Goal: Information Seeking & Learning: Learn about a topic

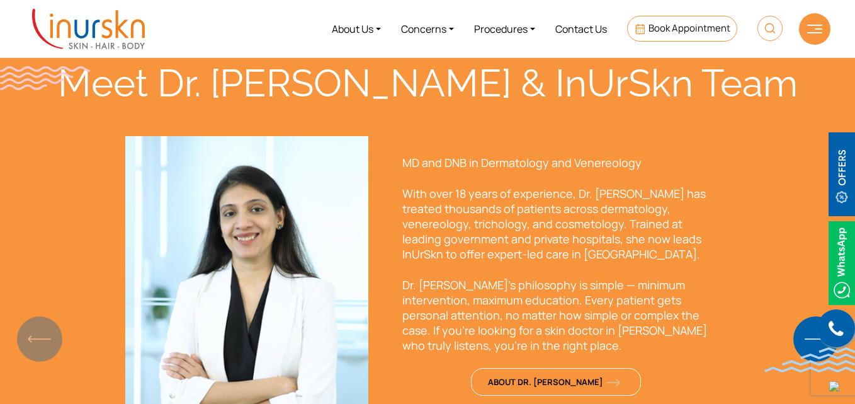
scroll to position [882, 0]
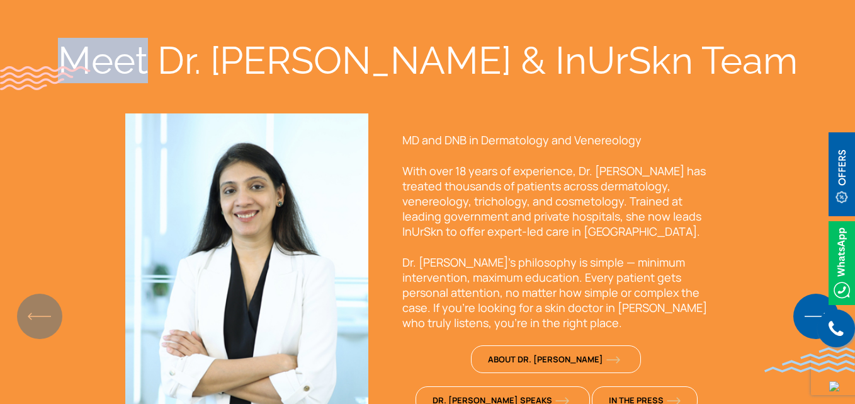
drag, startPoint x: 173, startPoint y: 59, endPoint x: 253, endPoint y: 57, distance: 80.0
click at [253, 57] on div "Meet Dr. [PERSON_NAME] & InUrSkn Team" at bounding box center [428, 60] width 806 height 45
copy div "Meet"
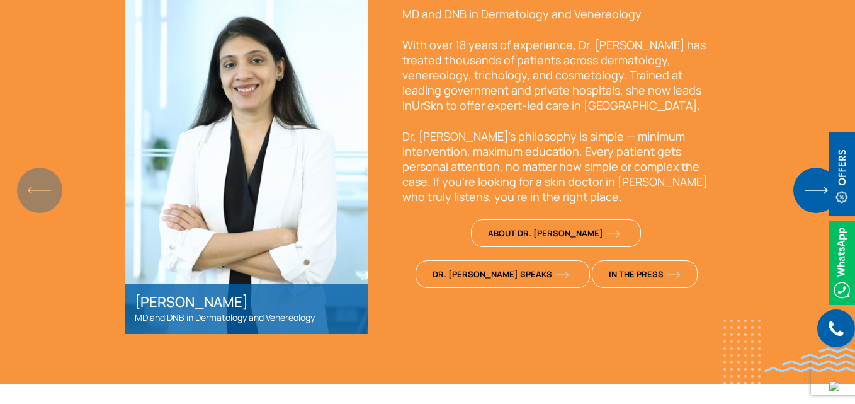
scroll to position [945, 0]
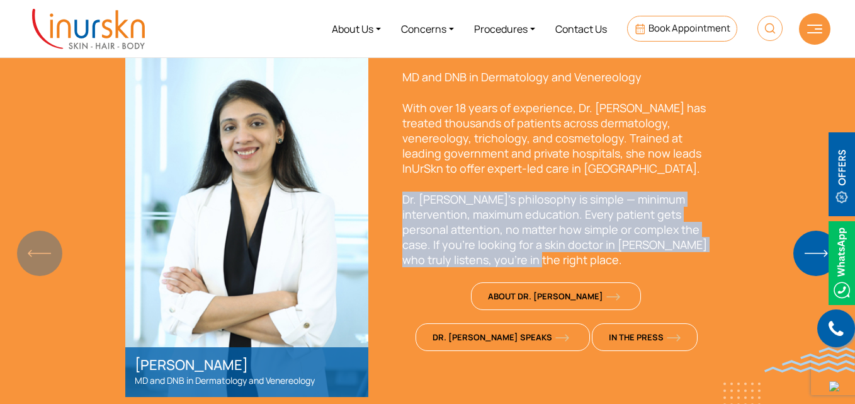
click at [588, 253] on p "Dr. Sejal’s philosophy is simple — minimum intervention, maximum education. Eve…" at bounding box center [556, 229] width 309 height 76
click at [643, 244] on p "Dr. Sejal’s philosophy is simple — minimum intervention, maximum education. Eve…" at bounding box center [556, 229] width 309 height 76
click at [705, 248] on p "Dr. Sejal’s philosophy is simple — minimum intervention, maximum education. Eve…" at bounding box center [556, 229] width 309 height 76
click at [673, 234] on p "Dr. Sejal’s philosophy is simple — minimum intervention, maximum education. Eve…" at bounding box center [556, 229] width 309 height 76
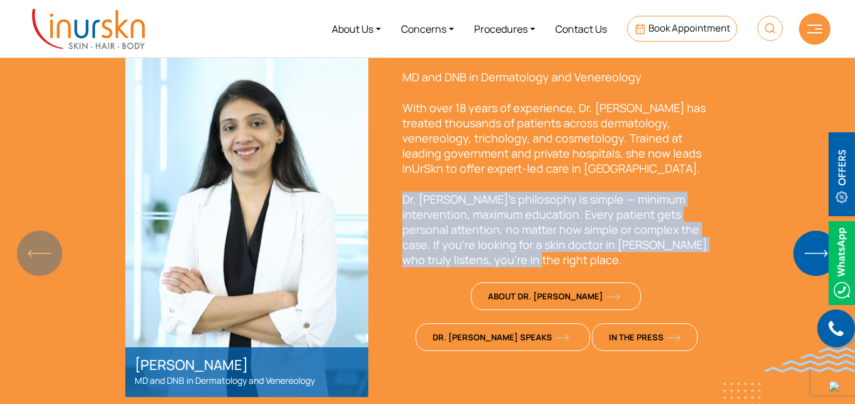
click at [693, 259] on p "Dr. Sejal’s philosophy is simple — minimum intervention, maximum education. Eve…" at bounding box center [556, 229] width 309 height 76
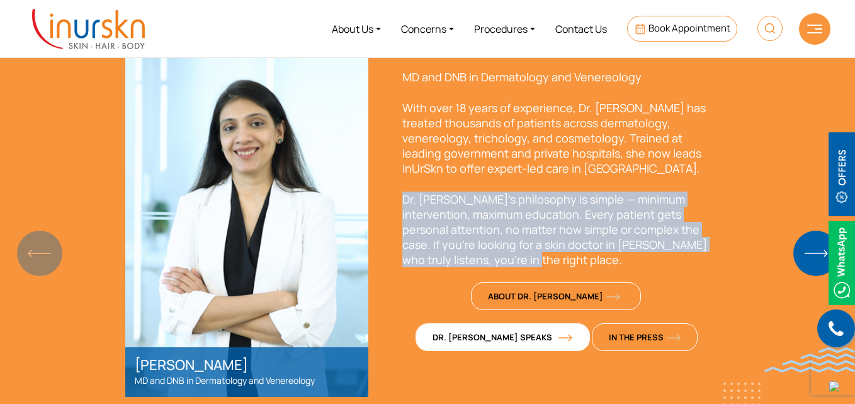
scroll to position [1071, 0]
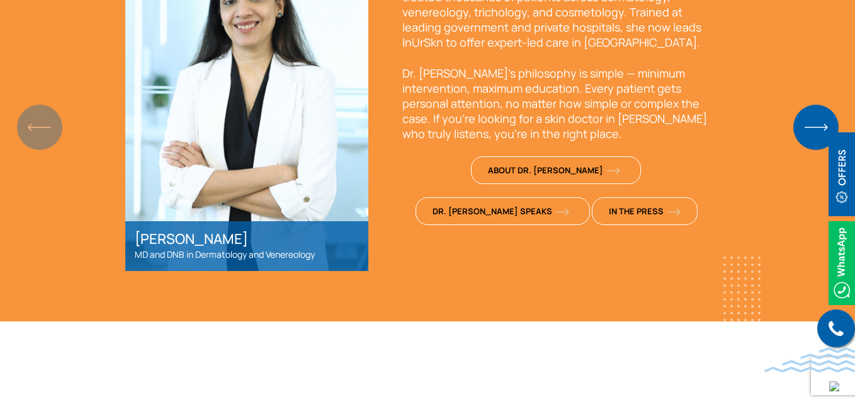
click at [609, 288] on section "Meet Dr. Sejal & InUrSkn Team Dr. Sejal Saheta MD and DNB in Dermatology and Ve…" at bounding box center [427, 59] width 855 height 523
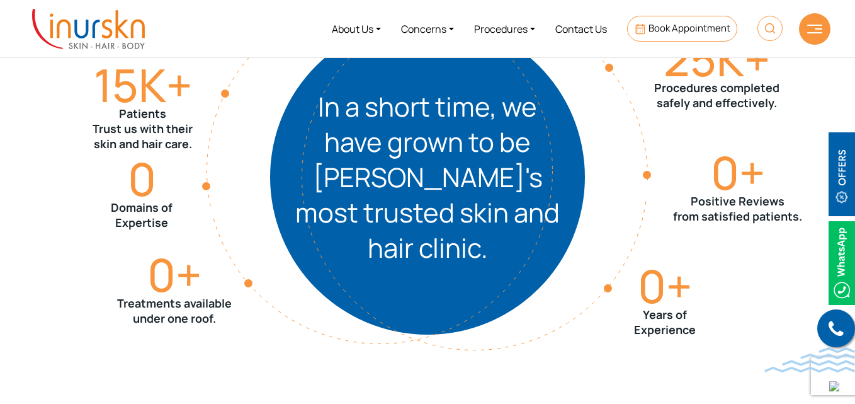
scroll to position [1384, 0]
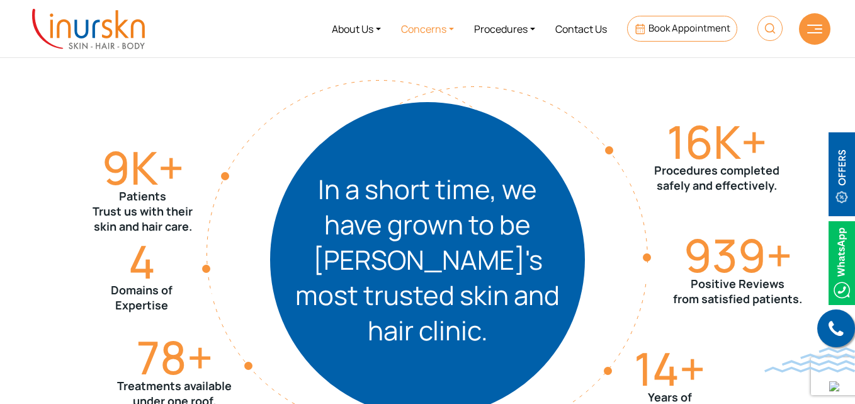
click at [448, 33] on link "Concerns" at bounding box center [427, 28] width 73 height 47
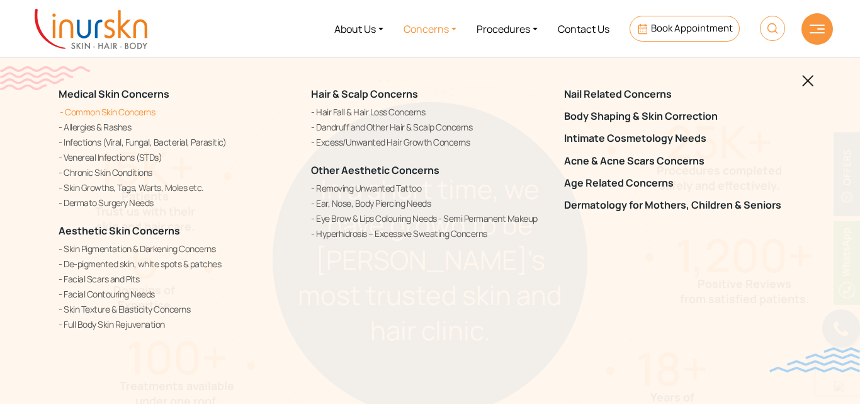
click at [96, 110] on link "Common Skin Concerns" at bounding box center [177, 111] width 237 height 13
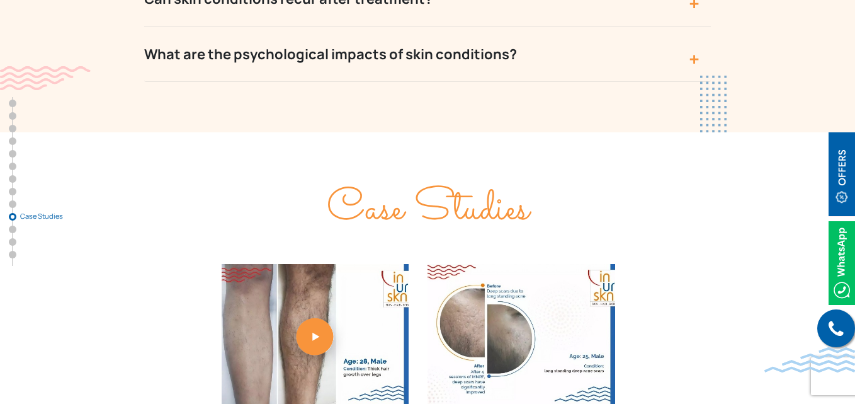
scroll to position [5566, 0]
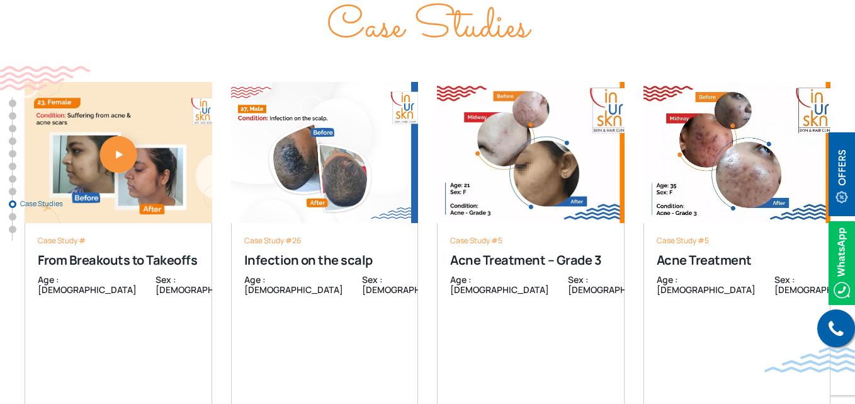
scroll to position [4631, 0]
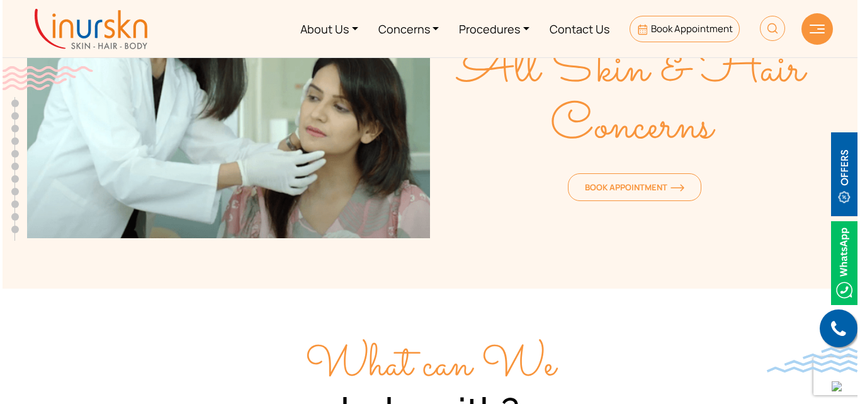
scroll to position [0, 0]
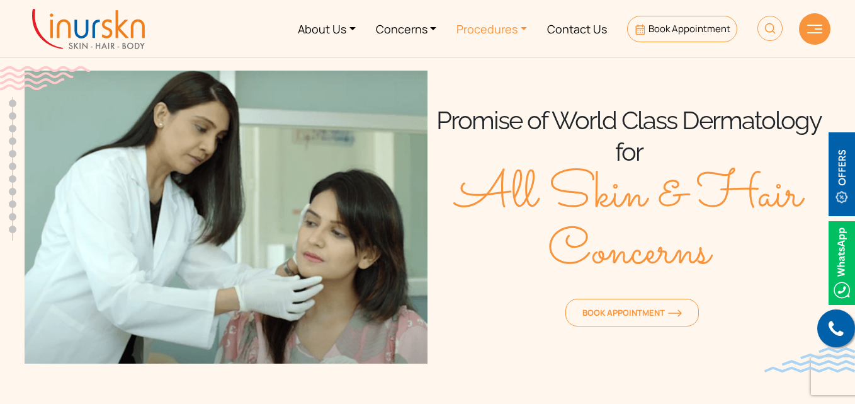
click at [524, 29] on link "Procedures" at bounding box center [492, 28] width 91 height 47
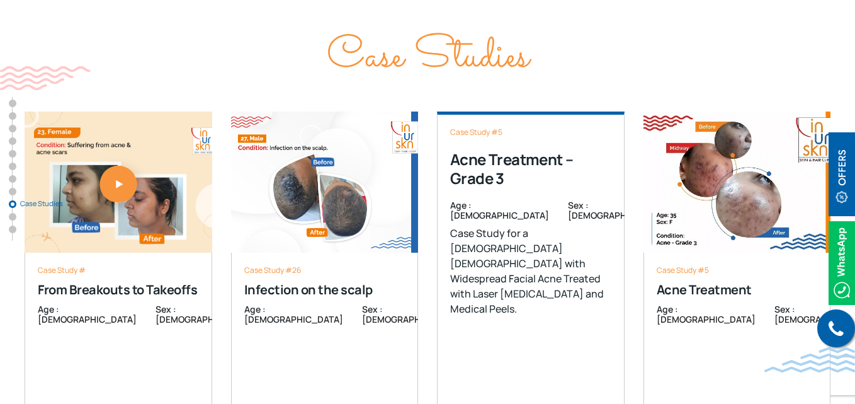
scroll to position [4661, 0]
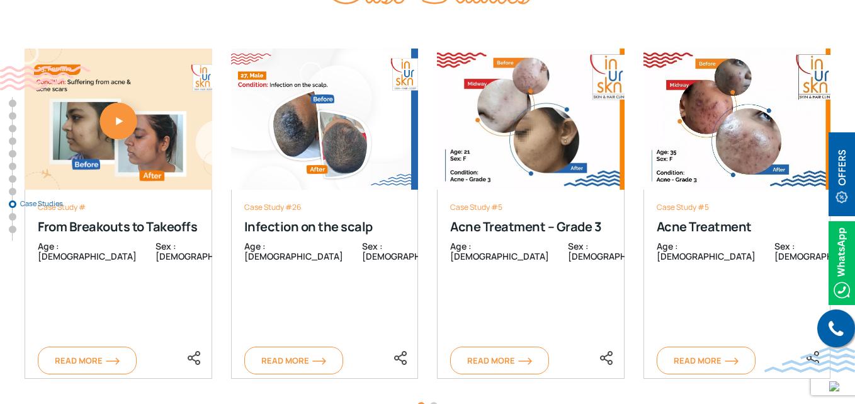
click at [433, 402] on span "Go to slide 2" at bounding box center [434, 406] width 8 height 8
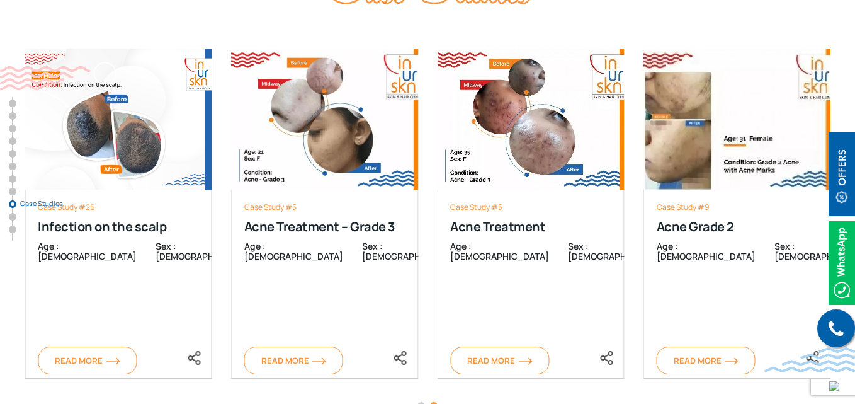
click at [421, 402] on span "Go to slide 1" at bounding box center [422, 406] width 8 height 8
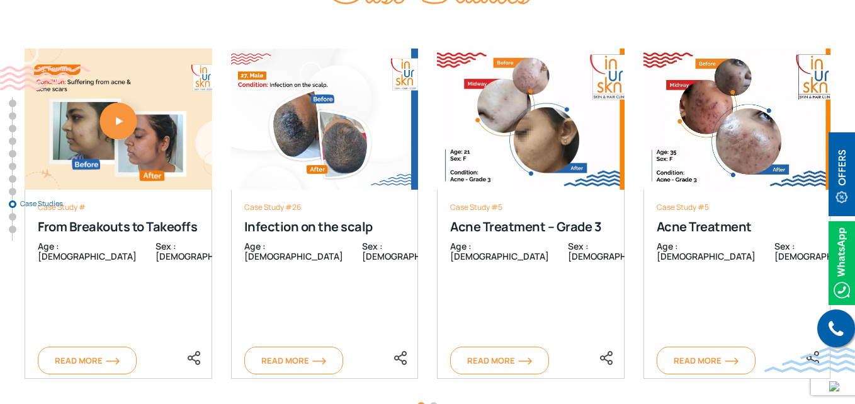
click at [433, 402] on span "Go to slide 2" at bounding box center [434, 406] width 8 height 8
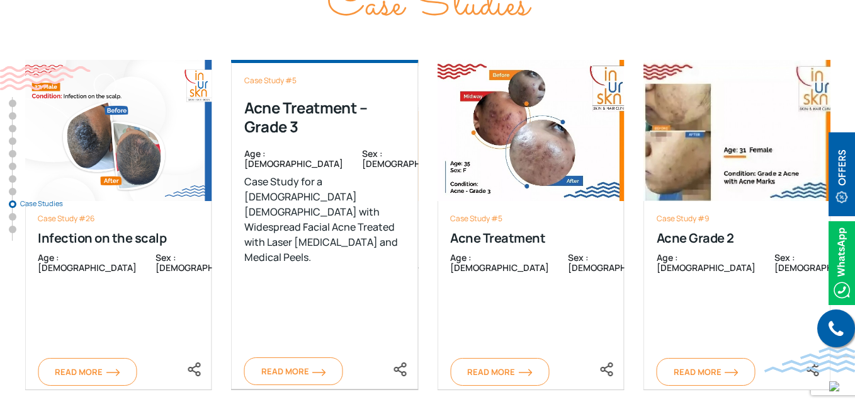
scroll to position [4724, 0]
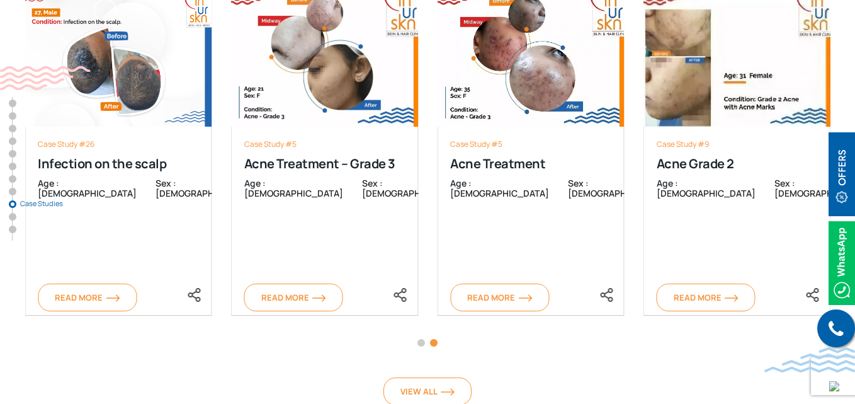
click at [421, 339] on span "Go to slide 1" at bounding box center [422, 343] width 8 height 8
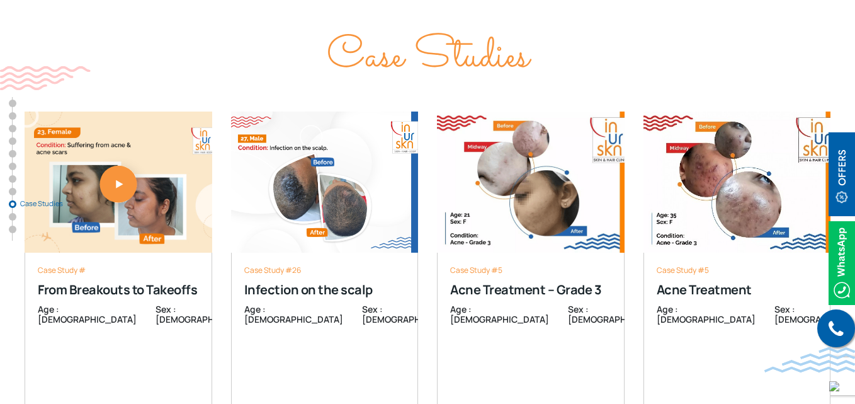
scroll to position [4661, 0]
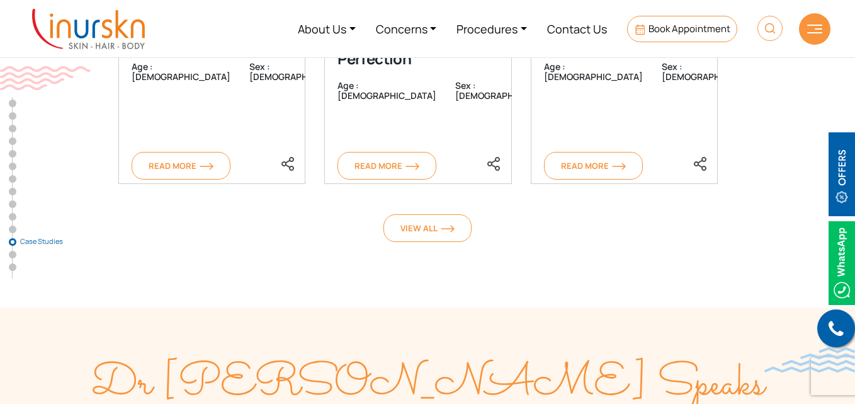
scroll to position [6487, 0]
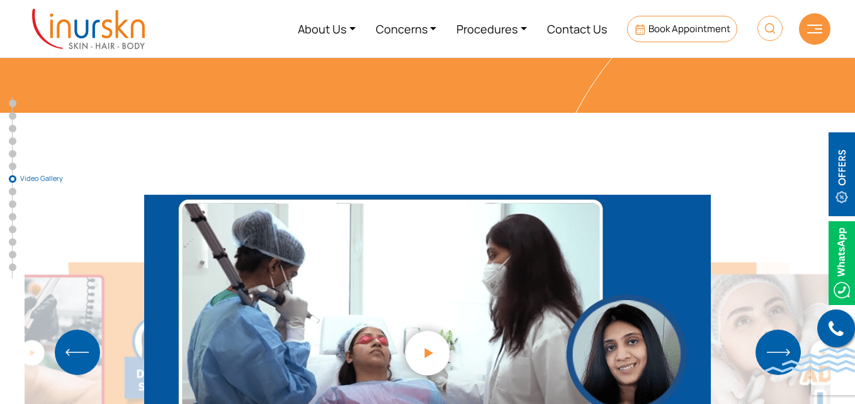
scroll to position [3464, 0]
